Goal: Book appointment/travel/reservation

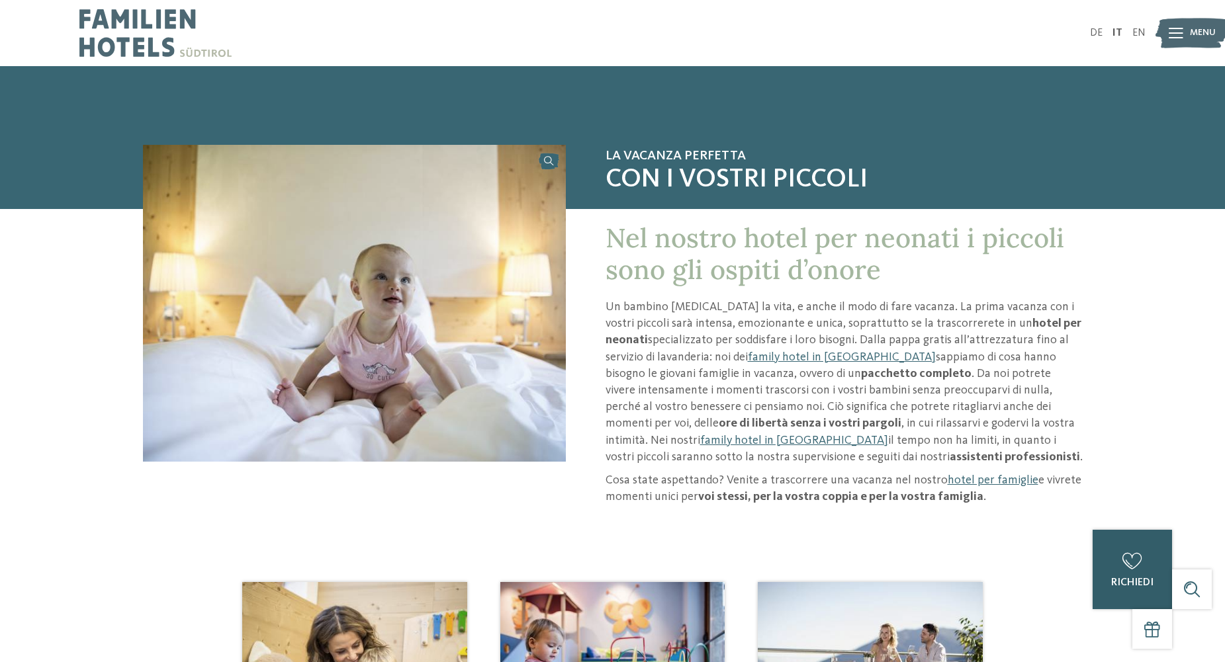
click at [1123, 564] on icon at bounding box center [1132, 561] width 20 height 17
click at [1188, 33] on img at bounding box center [1191, 33] width 73 height 36
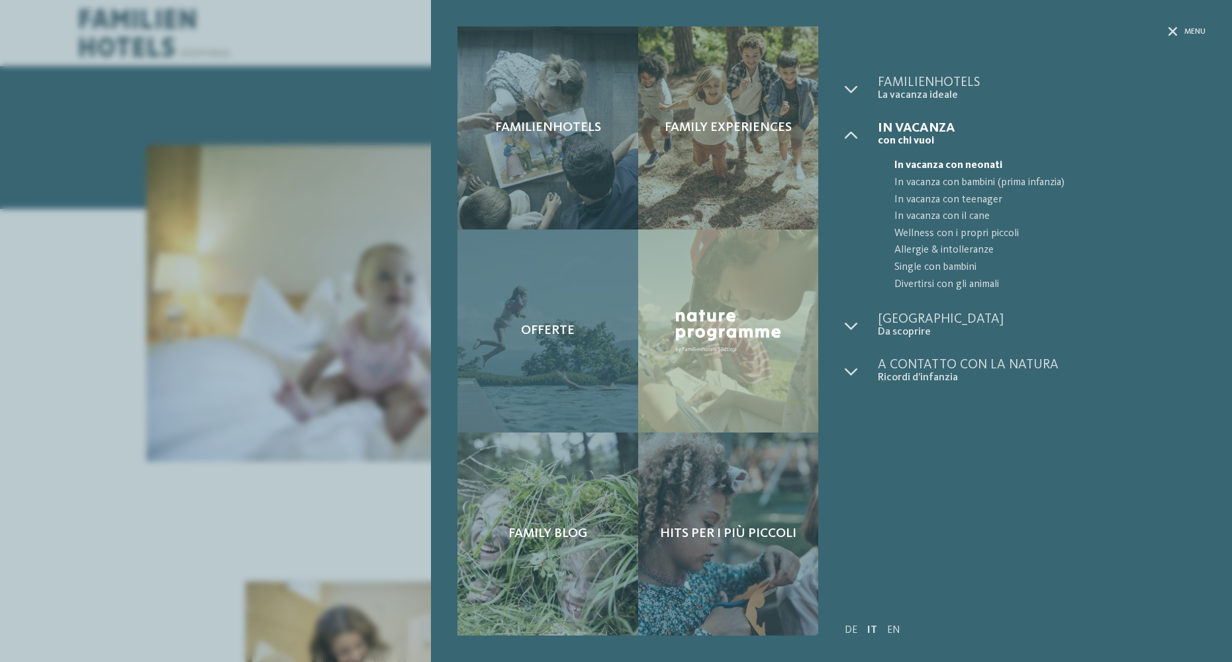
click at [525, 371] on div "Offerte" at bounding box center [547, 331] width 180 height 203
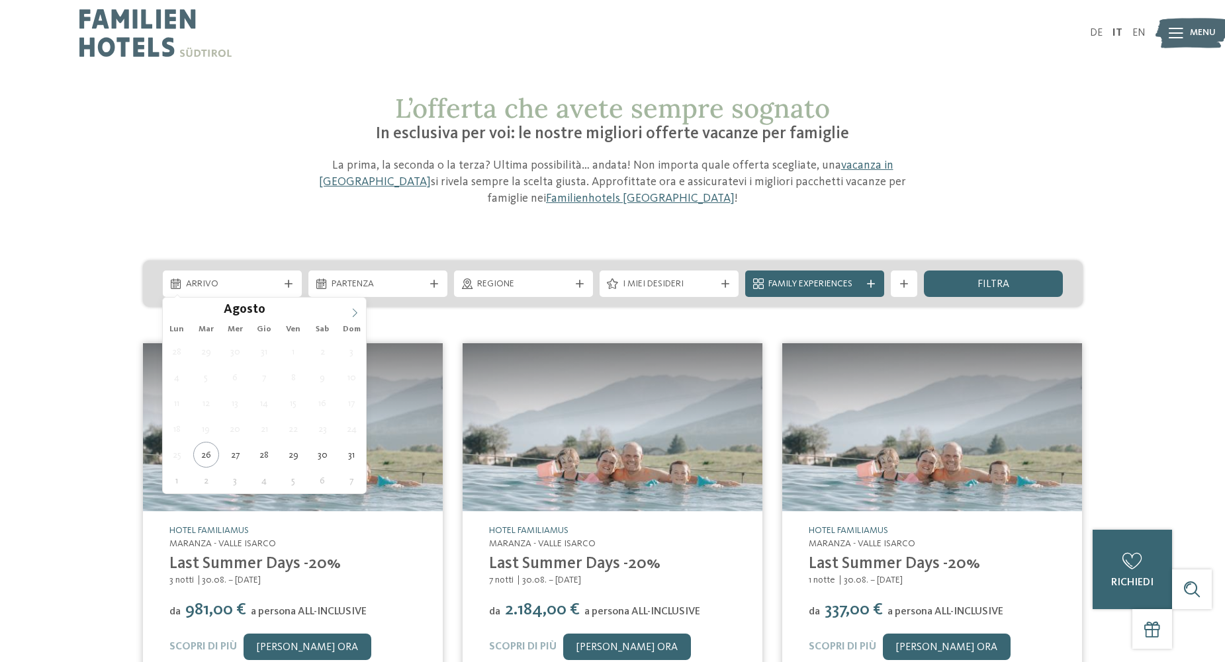
click at [359, 314] on icon at bounding box center [354, 312] width 9 height 9
type div "[DATE]"
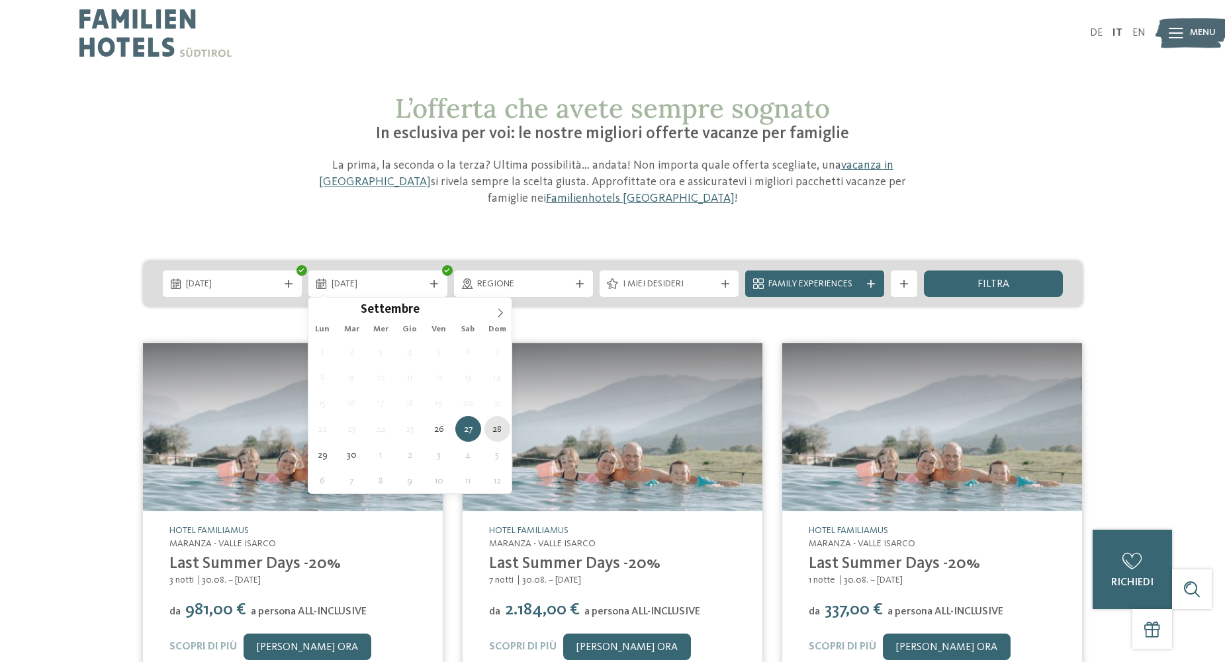
type div "[DATE]"
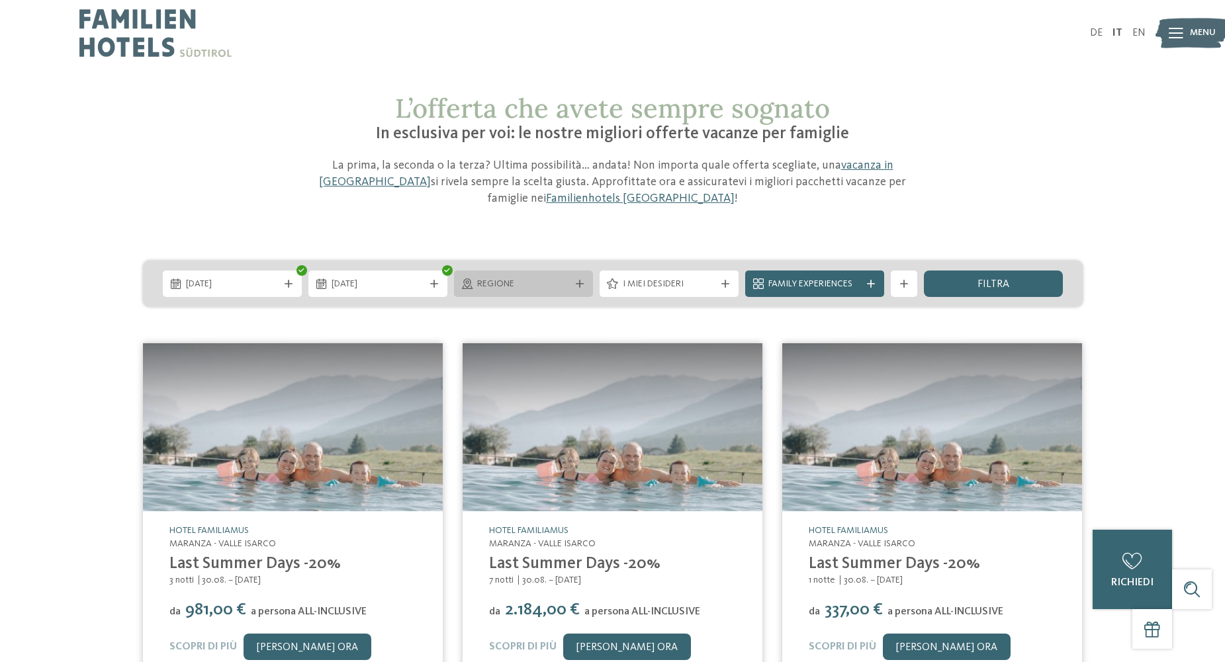
click at [514, 285] on span "Regione" at bounding box center [523, 284] width 93 height 13
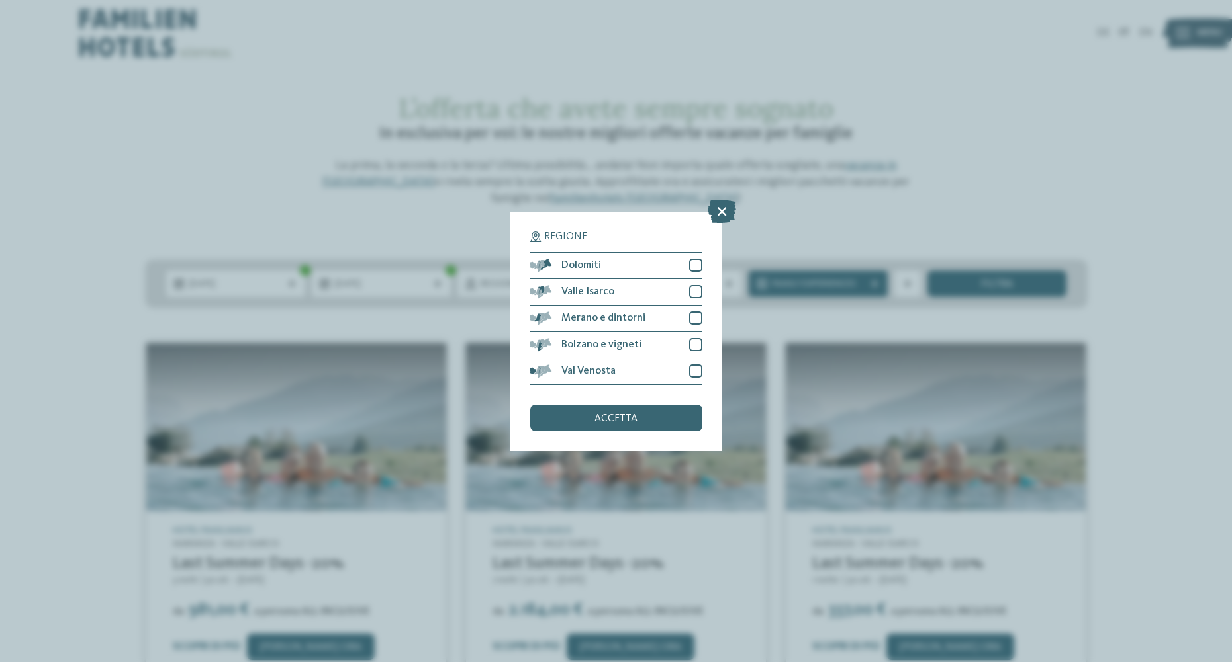
click at [1120, 138] on div "Regione Dolomiti" at bounding box center [616, 331] width 1232 height 662
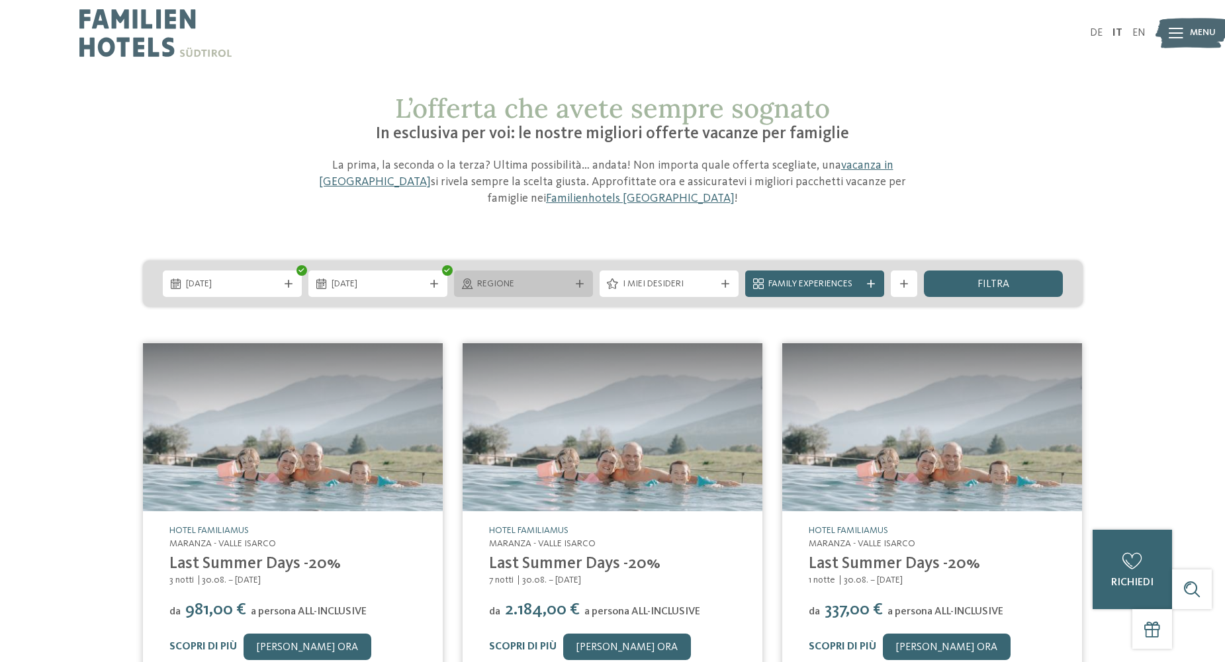
click at [567, 279] on span "Regione" at bounding box center [523, 284] width 93 height 13
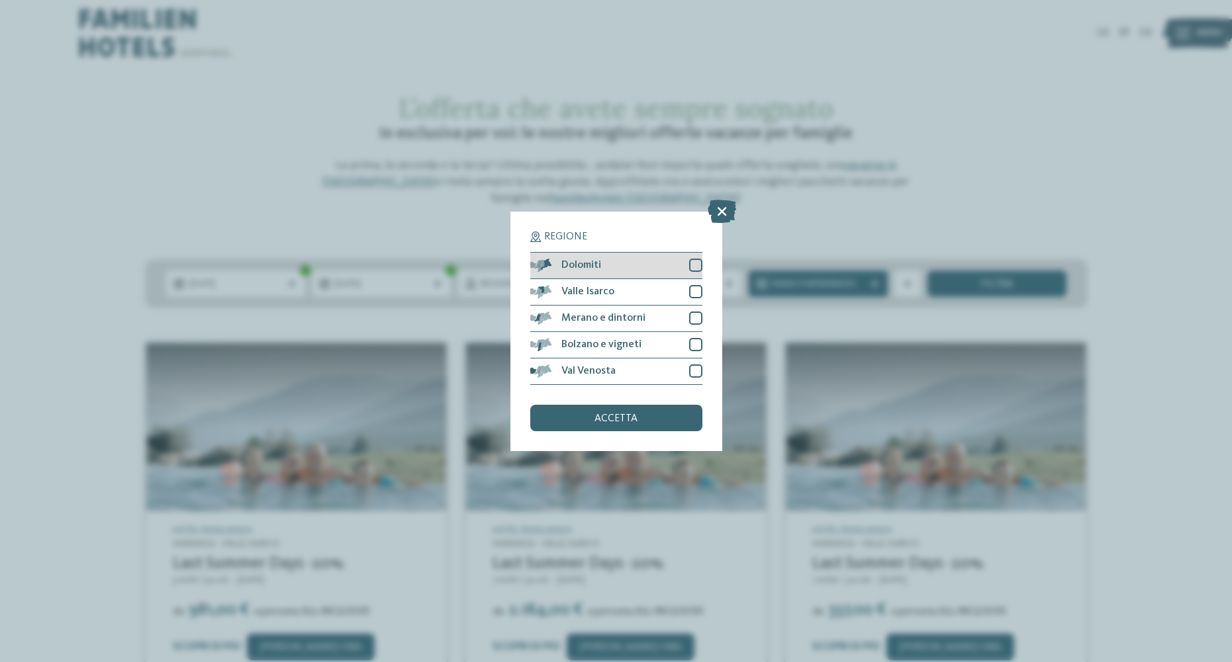
click at [696, 259] on div at bounding box center [695, 265] width 13 height 13
click at [694, 338] on div at bounding box center [695, 344] width 13 height 13
click at [694, 285] on div at bounding box center [695, 291] width 13 height 13
click at [695, 312] on div at bounding box center [695, 318] width 13 height 13
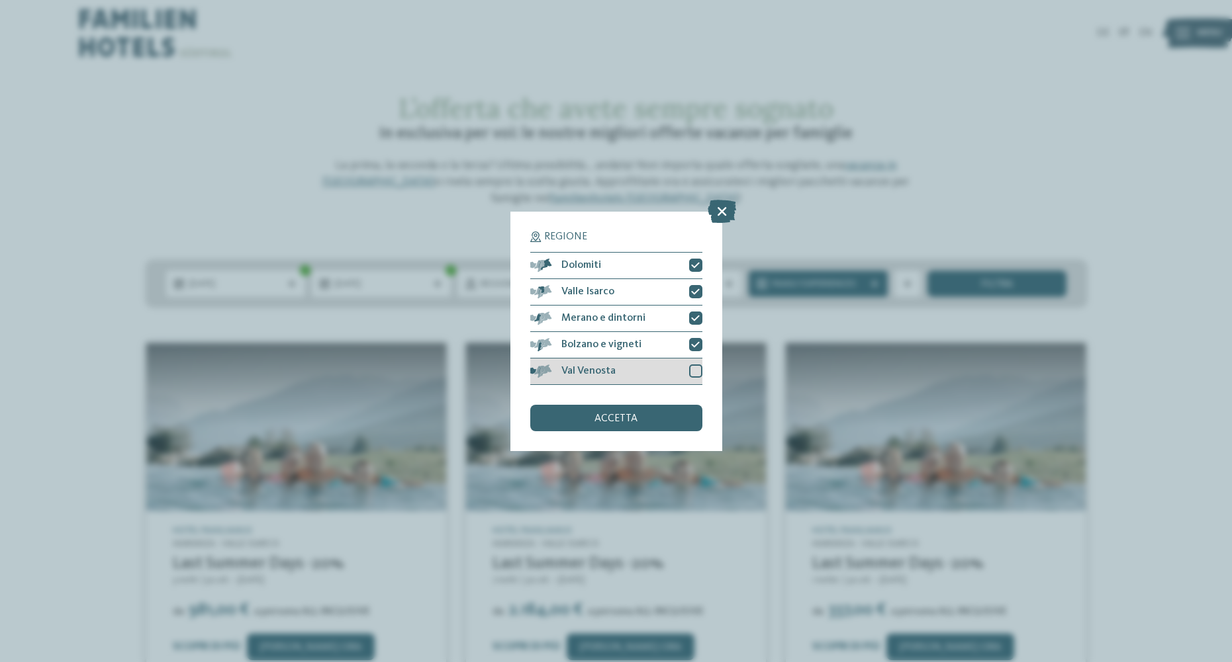
click at [694, 359] on div "Val Venosta" at bounding box center [616, 372] width 172 height 26
click at [660, 405] on div "accetta" at bounding box center [616, 418] width 172 height 26
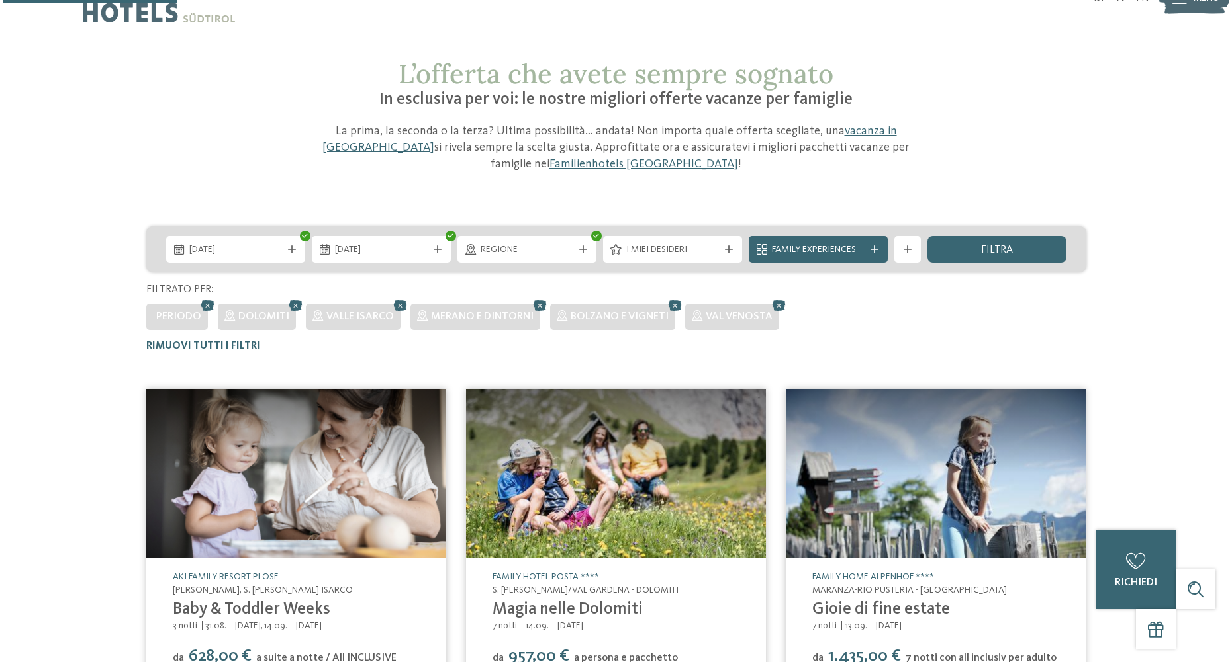
scroll to position [175, 0]
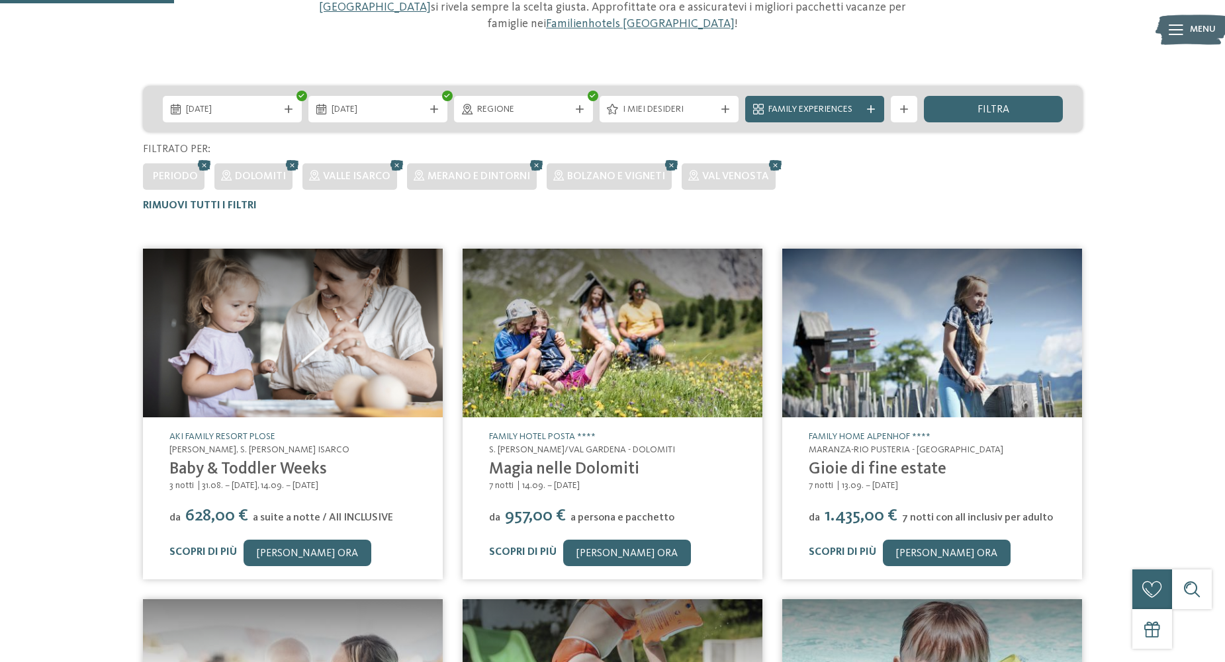
click at [375, 359] on img at bounding box center [293, 333] width 300 height 169
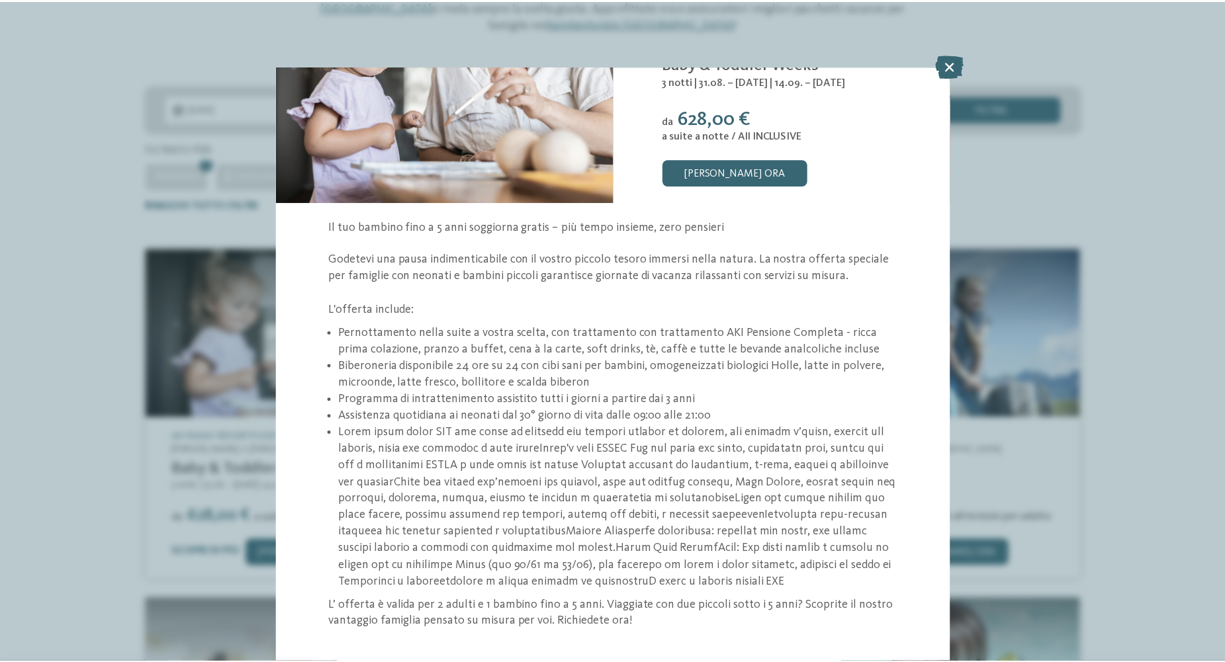
scroll to position [184, 0]
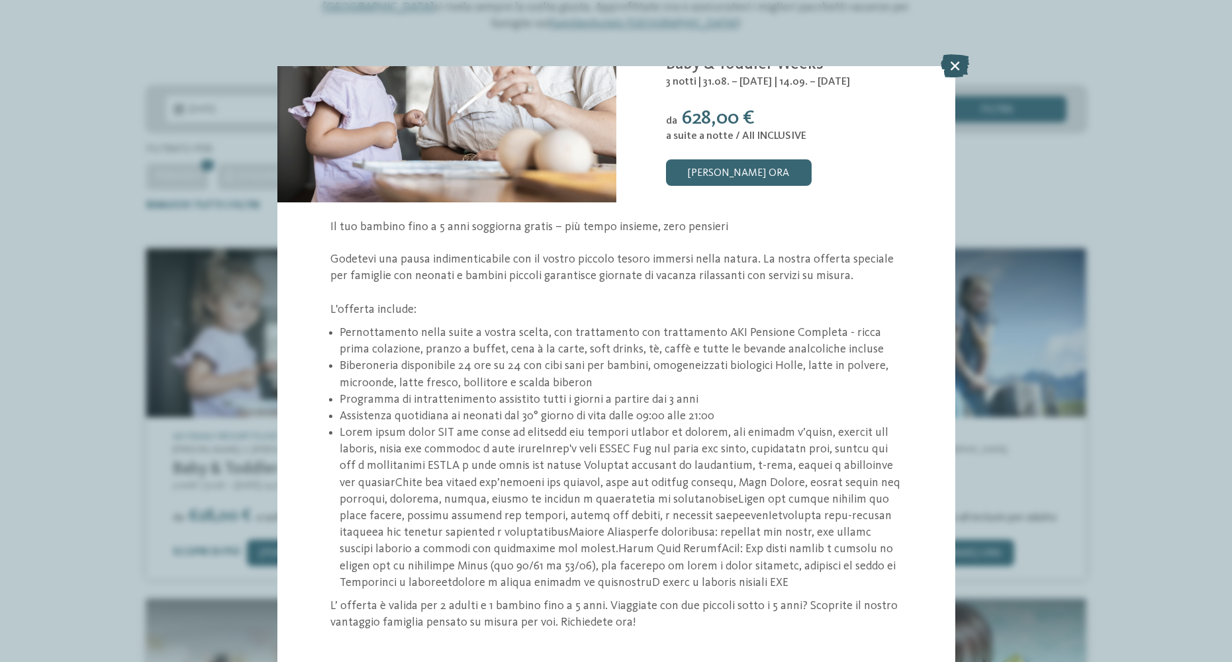
click at [954, 66] on icon at bounding box center [954, 65] width 28 height 23
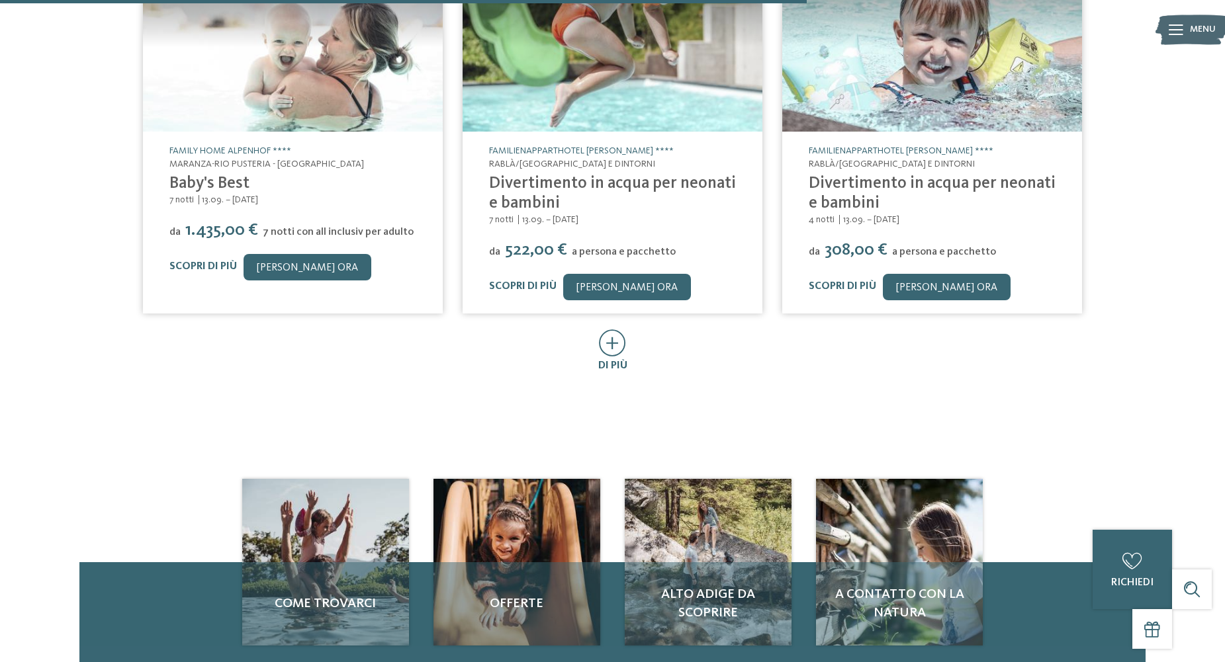
scroll to position [841, 0]
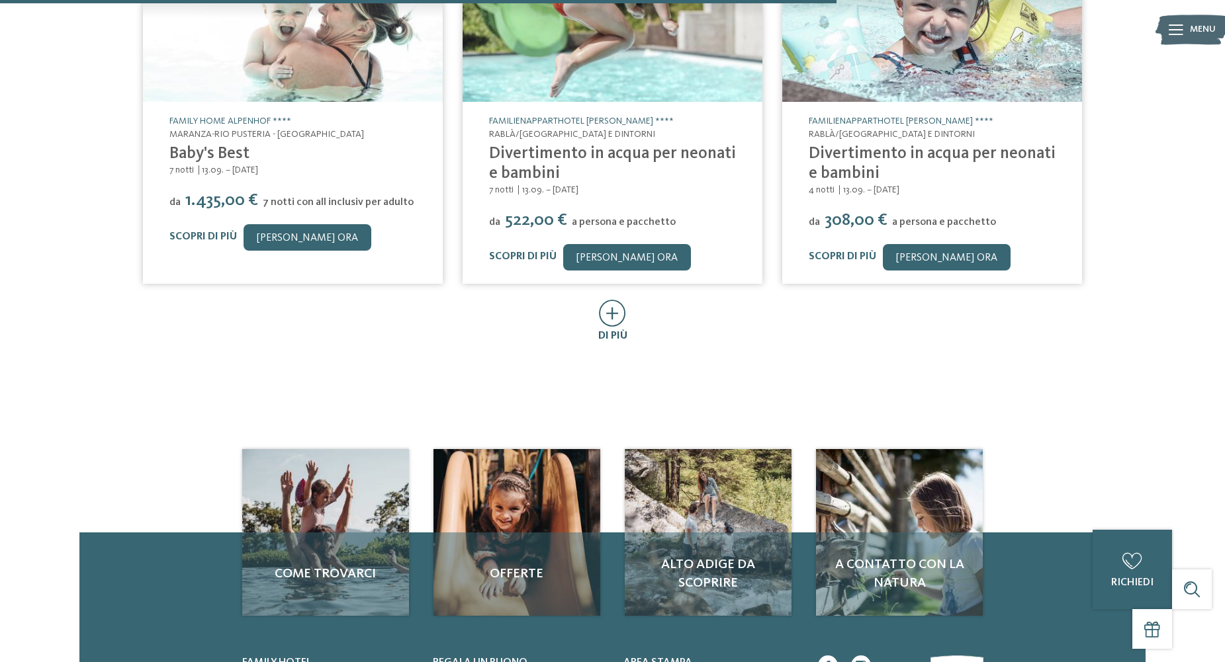
click at [602, 302] on icon at bounding box center [612, 313] width 27 height 27
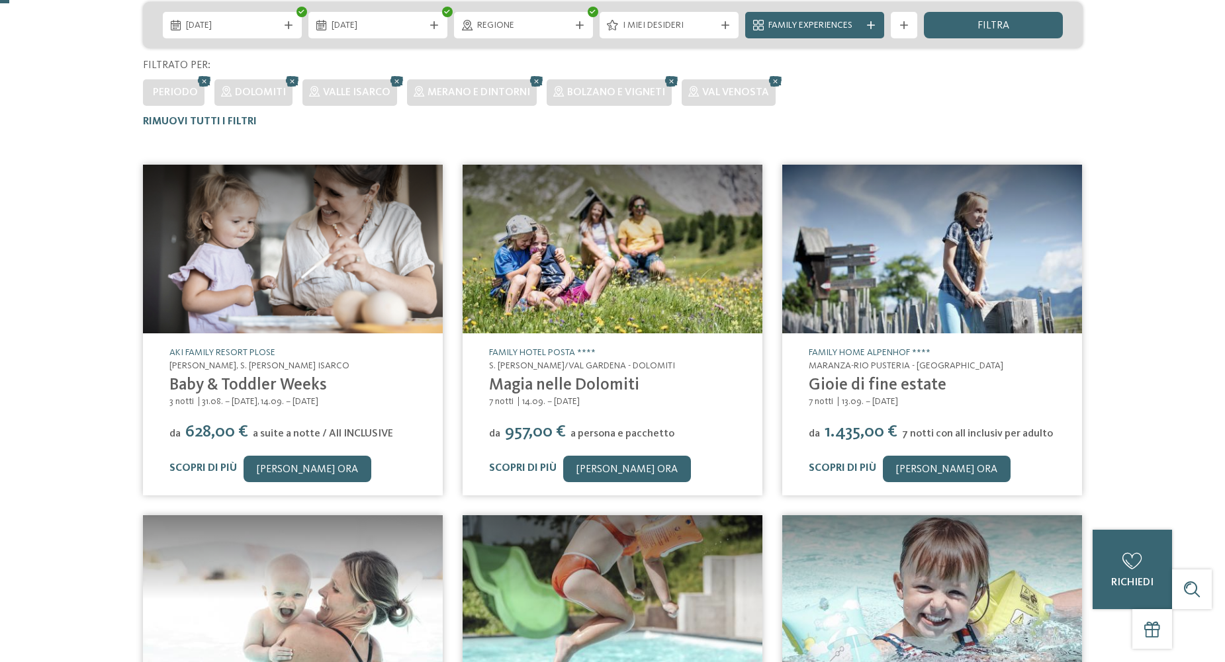
scroll to position [15, 0]
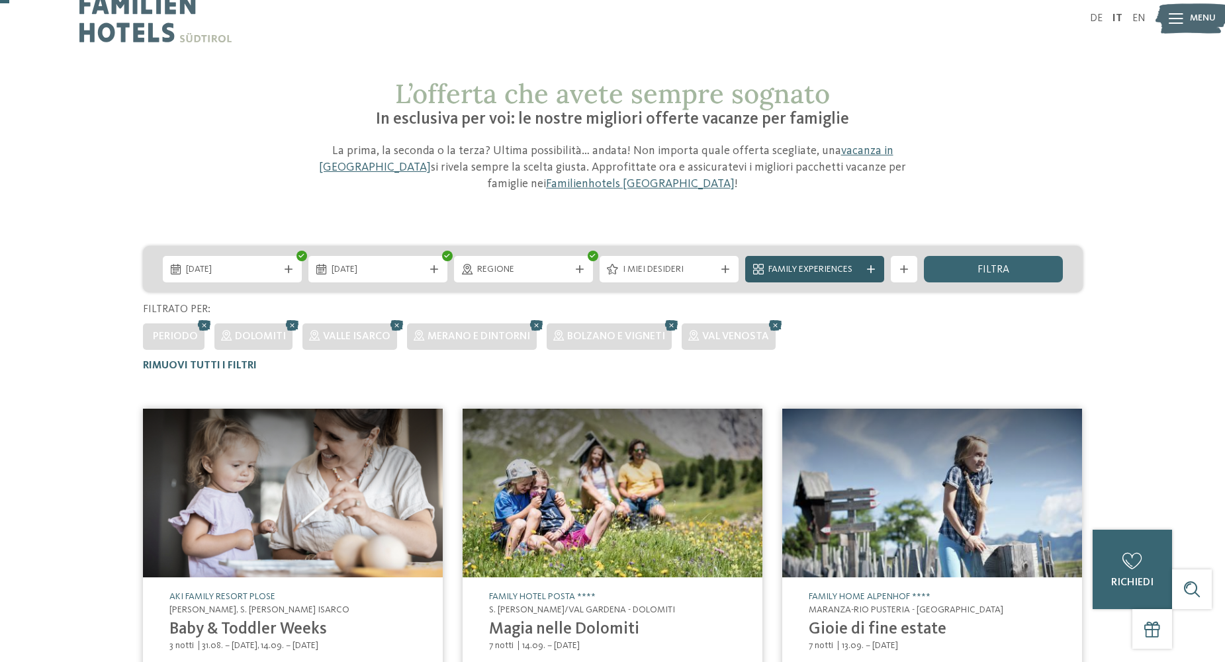
click at [860, 267] on span "Family Experiences" at bounding box center [814, 269] width 93 height 13
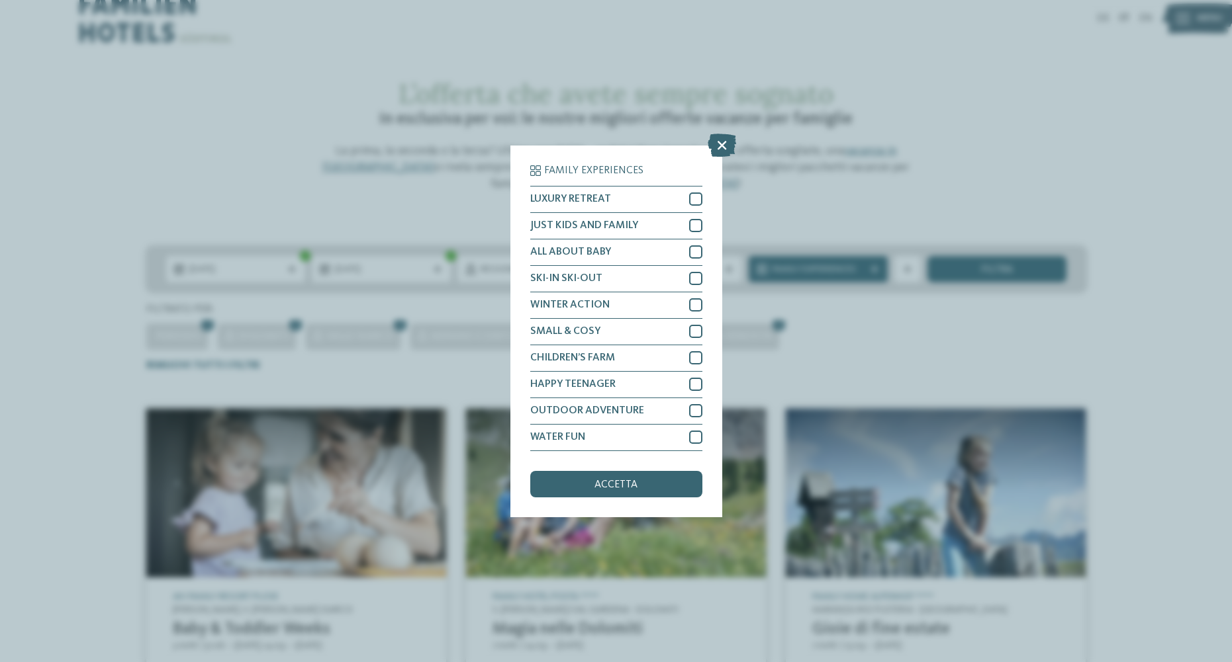
click at [883, 338] on div "Family Experiences LUXURY RETREAT JUST KIDS AND FAMILY" at bounding box center [616, 331] width 1232 height 662
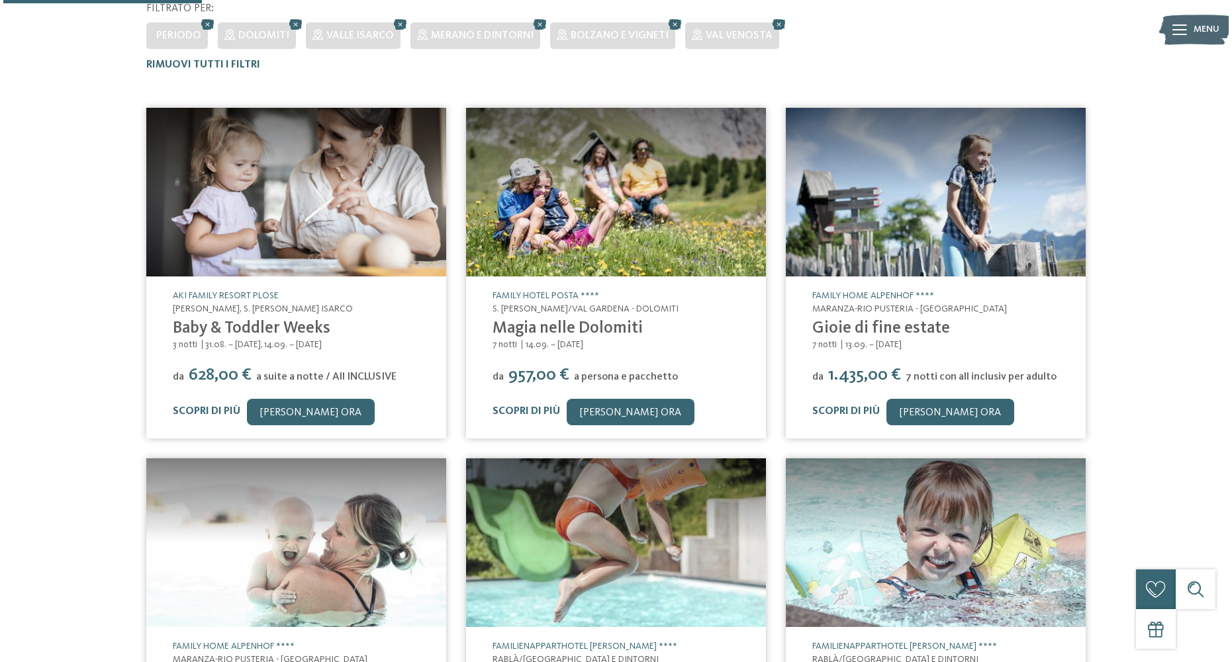
scroll to position [451, 0]
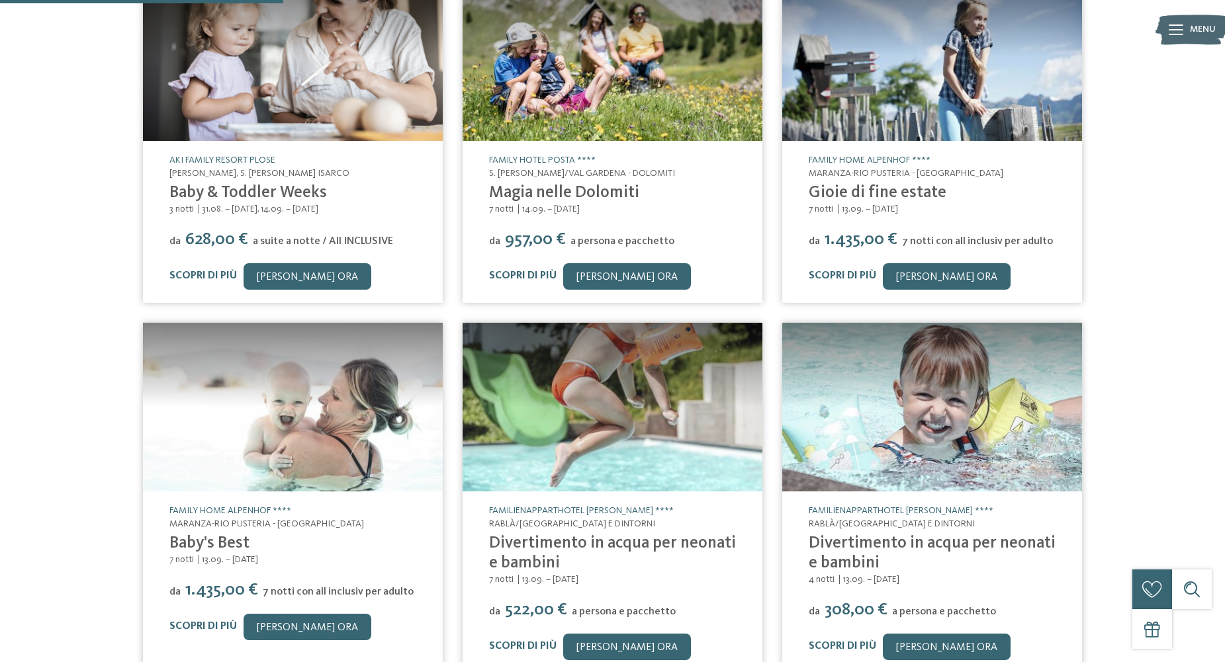
click at [944, 388] on img at bounding box center [932, 407] width 300 height 169
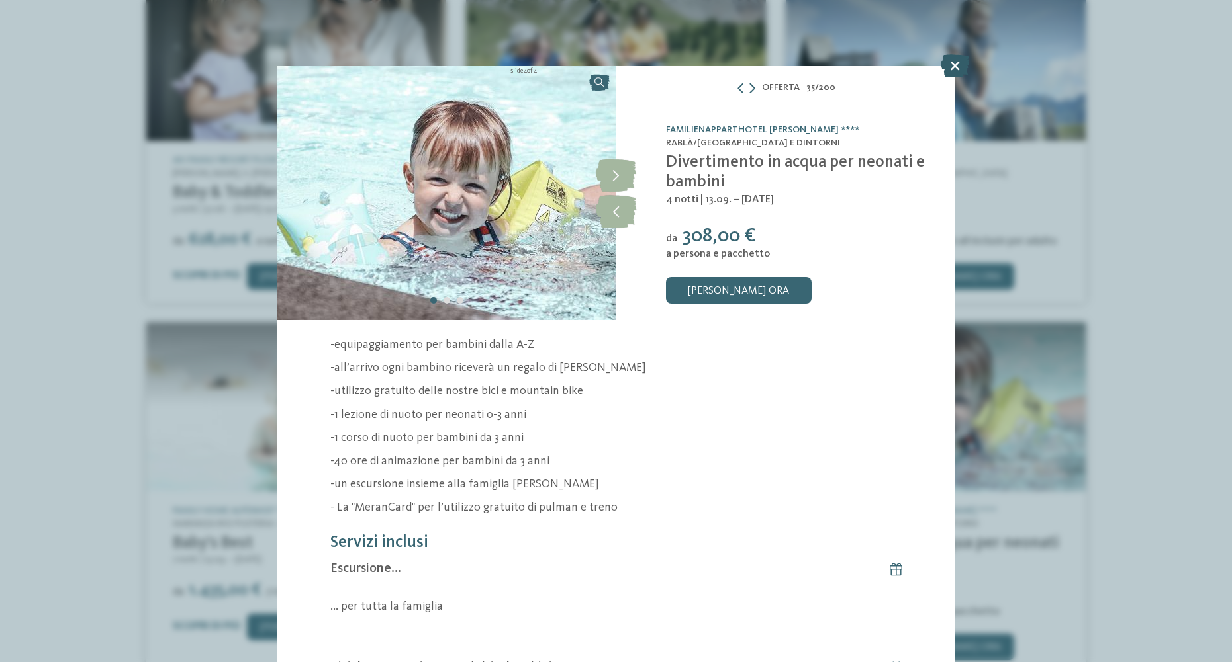
click at [953, 62] on icon at bounding box center [954, 65] width 28 height 23
